Goal: Task Accomplishment & Management: Use online tool/utility

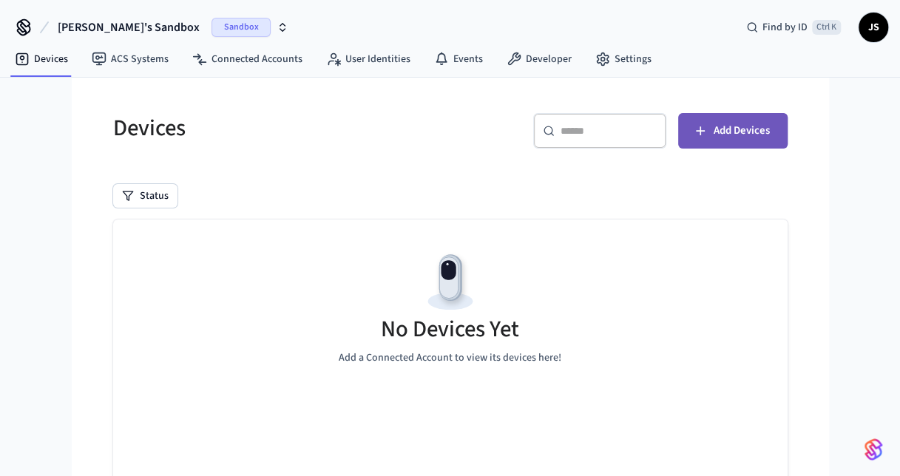
click at [765, 127] on span "Add Devices" at bounding box center [742, 130] width 56 height 19
click at [748, 130] on span "Add Devices" at bounding box center [742, 130] width 56 height 19
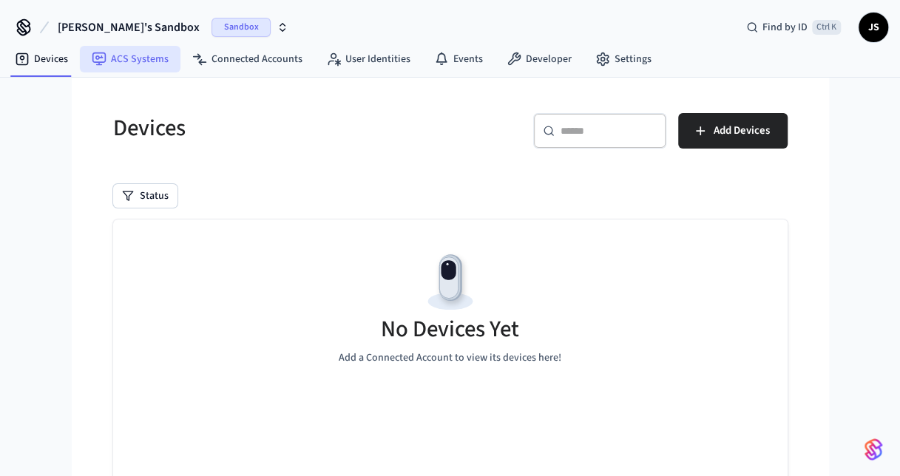
click at [152, 61] on link "ACS Systems" at bounding box center [130, 59] width 101 height 27
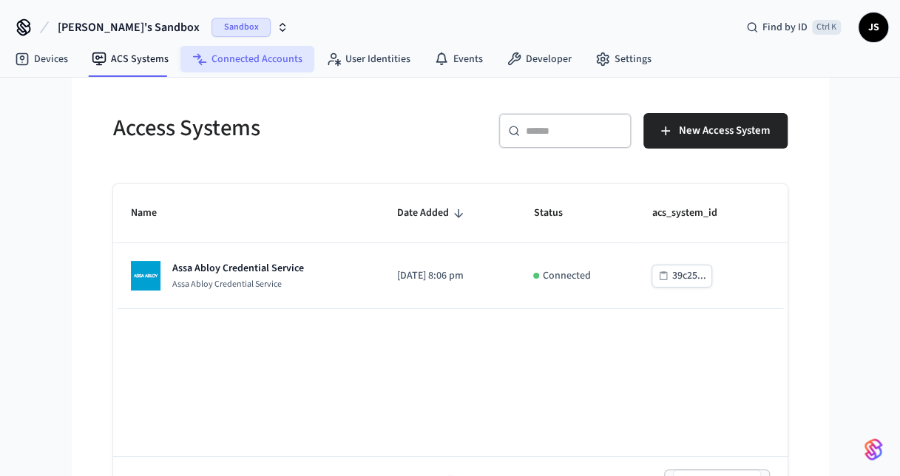
click at [242, 67] on link "Connected Accounts" at bounding box center [248, 59] width 134 height 27
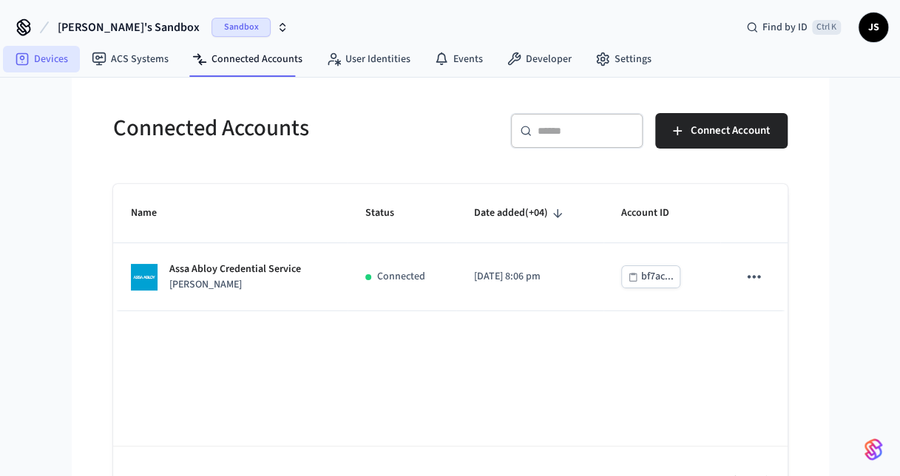
click at [38, 58] on link "Devices" at bounding box center [41, 59] width 77 height 27
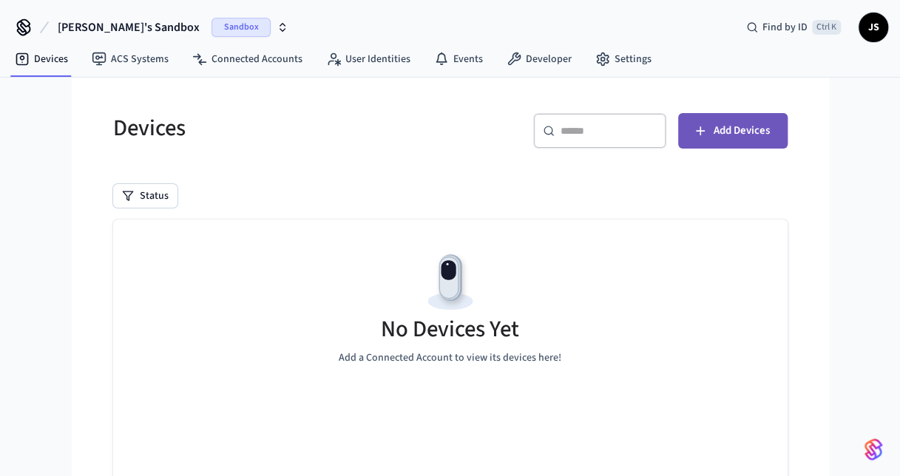
click at [752, 126] on span "Add Devices" at bounding box center [742, 130] width 56 height 19
click at [755, 121] on span "Add Devices" at bounding box center [742, 130] width 56 height 19
